Goal: Task Accomplishment & Management: Use online tool/utility

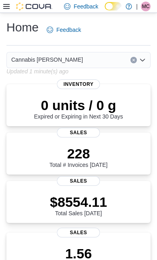
click at [4, 9] on icon at bounding box center [6, 6] width 6 height 5
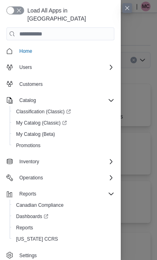
click at [112, 159] on icon "Complex example" at bounding box center [111, 161] width 2 height 5
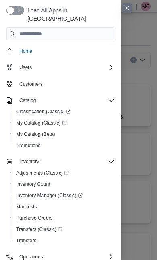
click at [59, 170] on span "Adjustments (Classic)" at bounding box center [42, 173] width 53 height 6
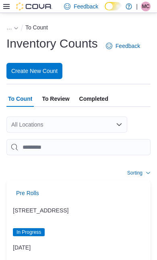
click at [5, 6] on icon at bounding box center [6, 6] width 6 height 5
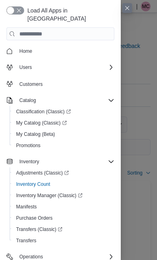
click at [111, 158] on icon "Complex example" at bounding box center [111, 161] width 6 height 6
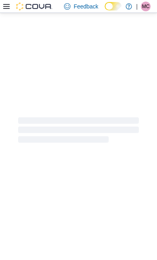
click at [32, 221] on div at bounding box center [78, 130] width 157 height 234
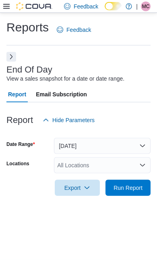
scroll to position [18, 0]
click at [139, 184] on span "Run Report" at bounding box center [128, 188] width 29 height 8
